Goal: Transaction & Acquisition: Purchase product/service

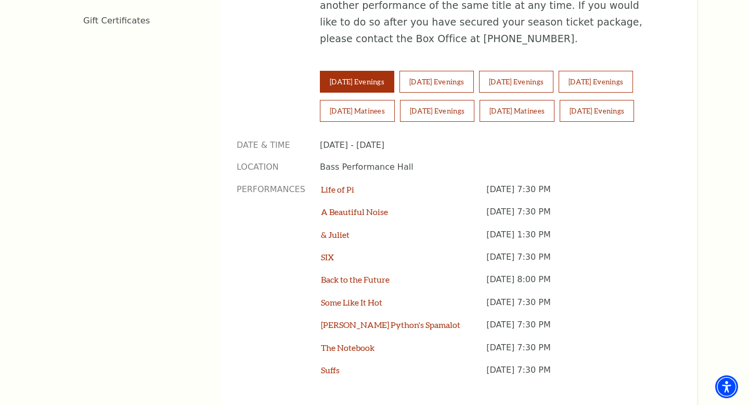
scroll to position [779, 0]
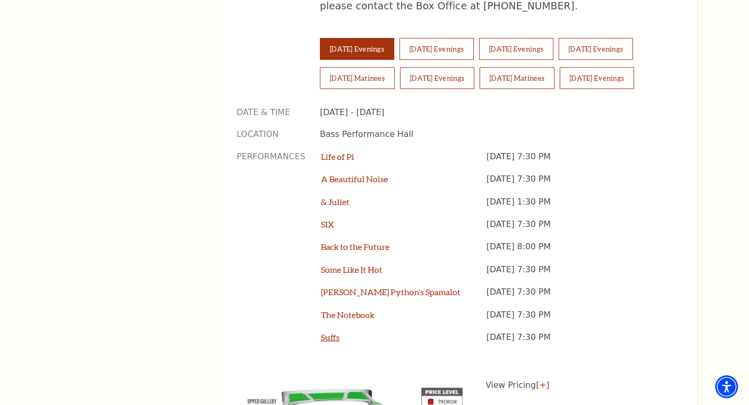
click at [332, 332] on link "Suffs" at bounding box center [330, 337] width 19 height 10
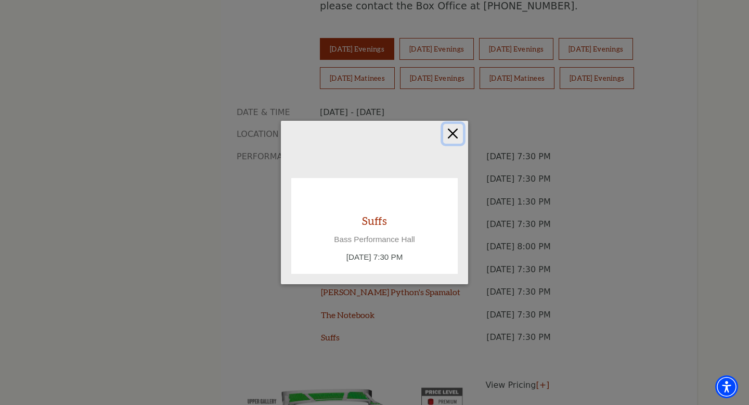
click at [457, 135] on button "Close" at bounding box center [453, 134] width 20 height 20
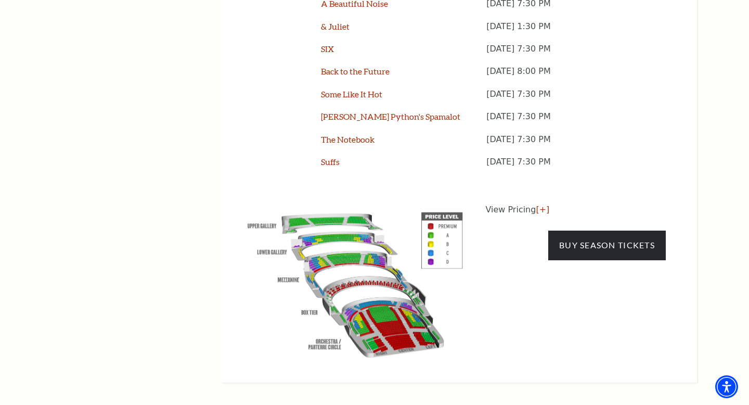
scroll to position [956, 0]
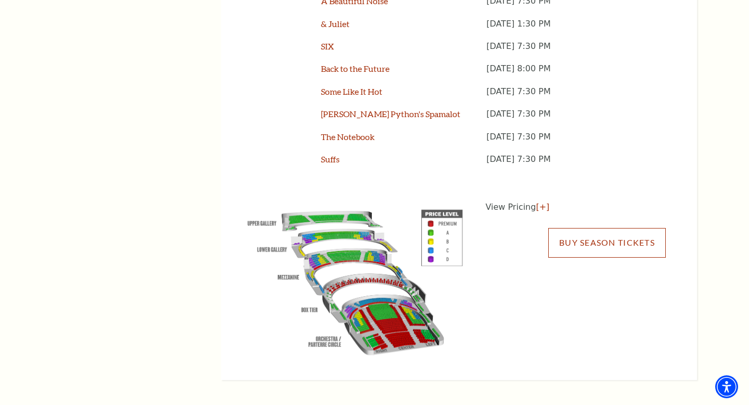
click at [592, 228] on link "Buy Season Tickets" at bounding box center [607, 242] width 118 height 29
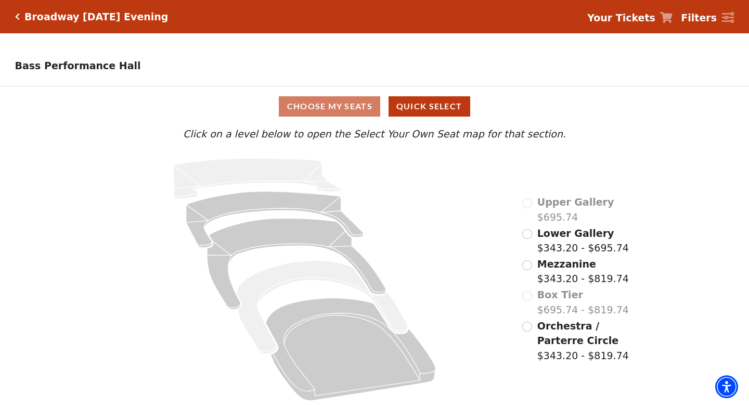
scroll to position [3, 0]
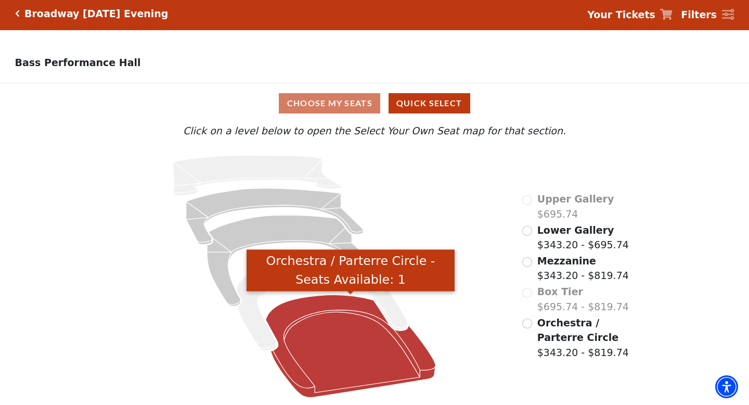
click at [327, 364] on icon "Orchestra / Parterre Circle - Seats Available: 1" at bounding box center [351, 345] width 170 height 102
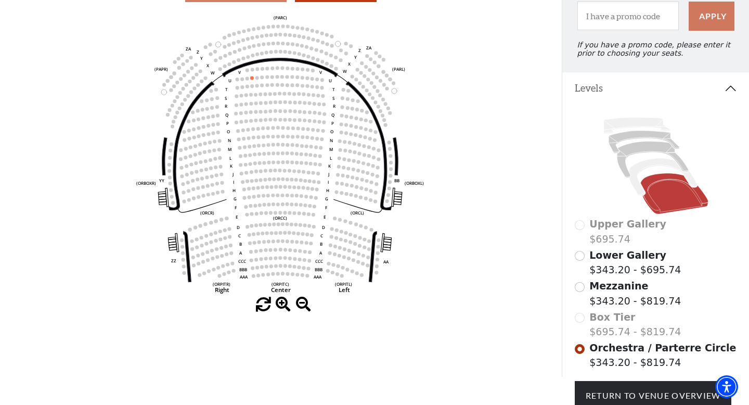
scroll to position [114, 0]
click at [639, 187] on icon at bounding box center [663, 177] width 68 height 37
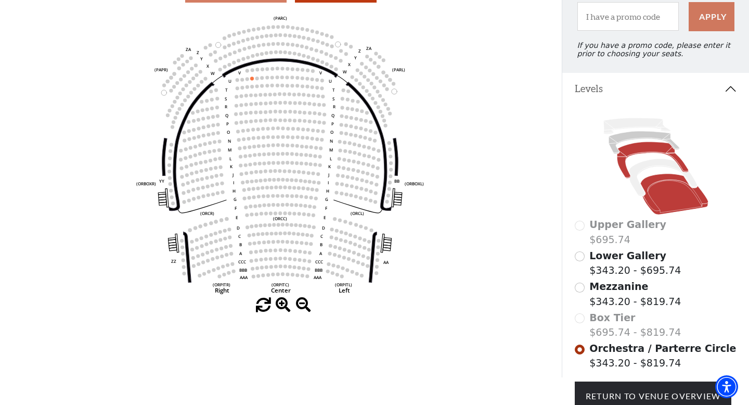
click at [662, 150] on icon at bounding box center [652, 159] width 71 height 36
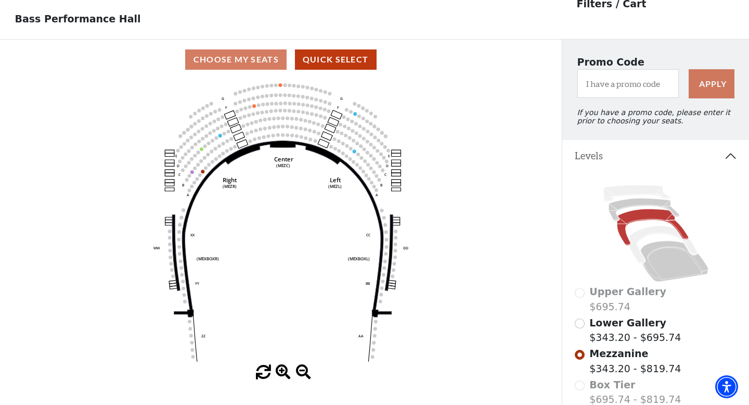
scroll to position [46, 0]
click at [578, 325] on input "Lower Gallery$343.20 - $695.74\a" at bounding box center [580, 324] width 10 height 10
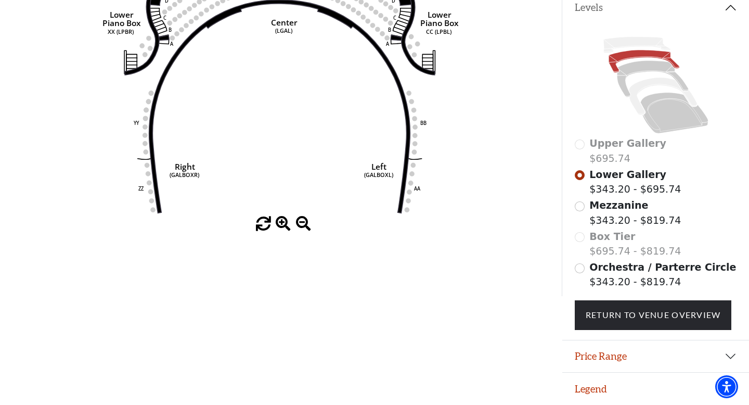
scroll to position [0, 0]
